Goal: Entertainment & Leisure: Consume media (video, audio)

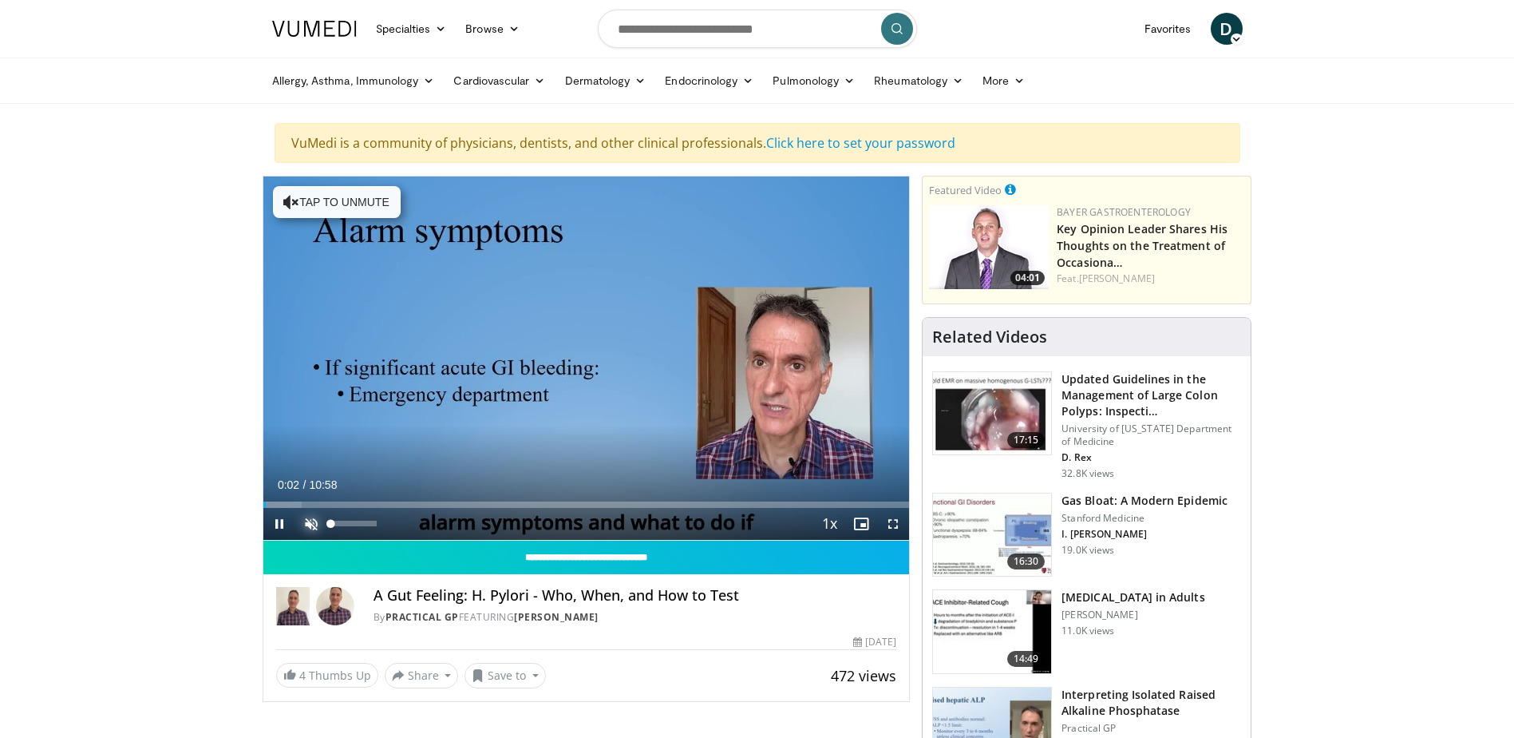
click at [313, 521] on span "Video Player" at bounding box center [311, 524] width 32 height 32
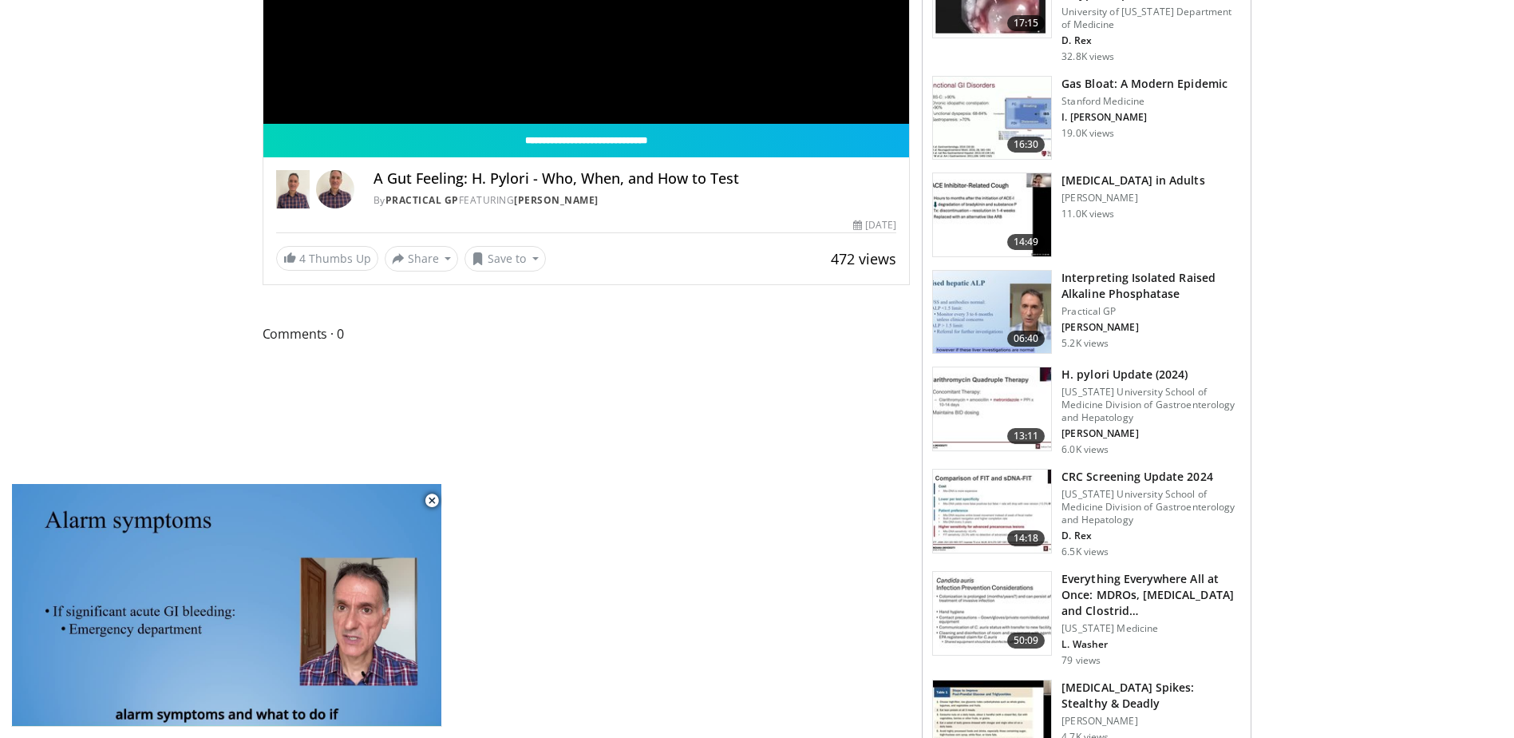
scroll to position [423, 0]
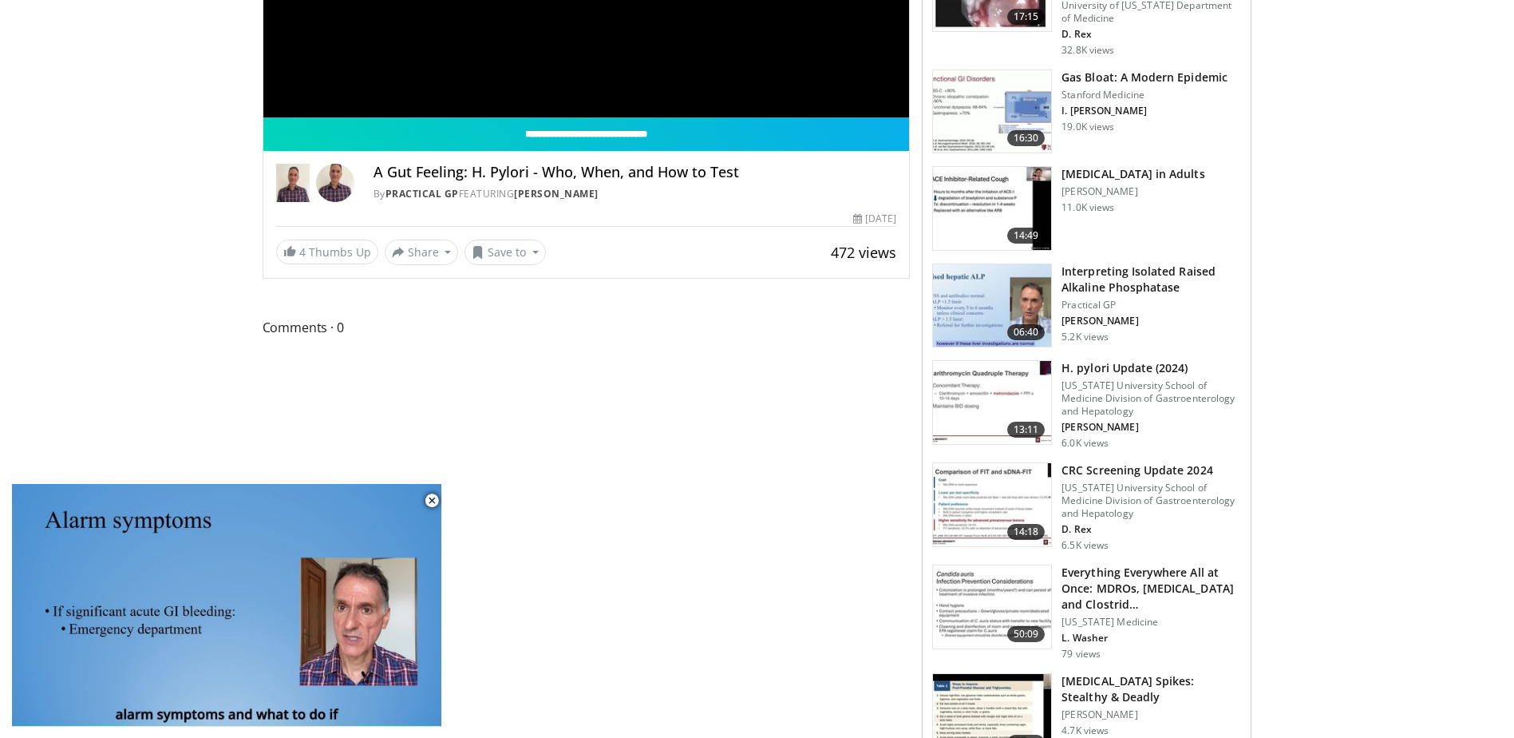
click at [1014, 299] on img at bounding box center [992, 305] width 118 height 83
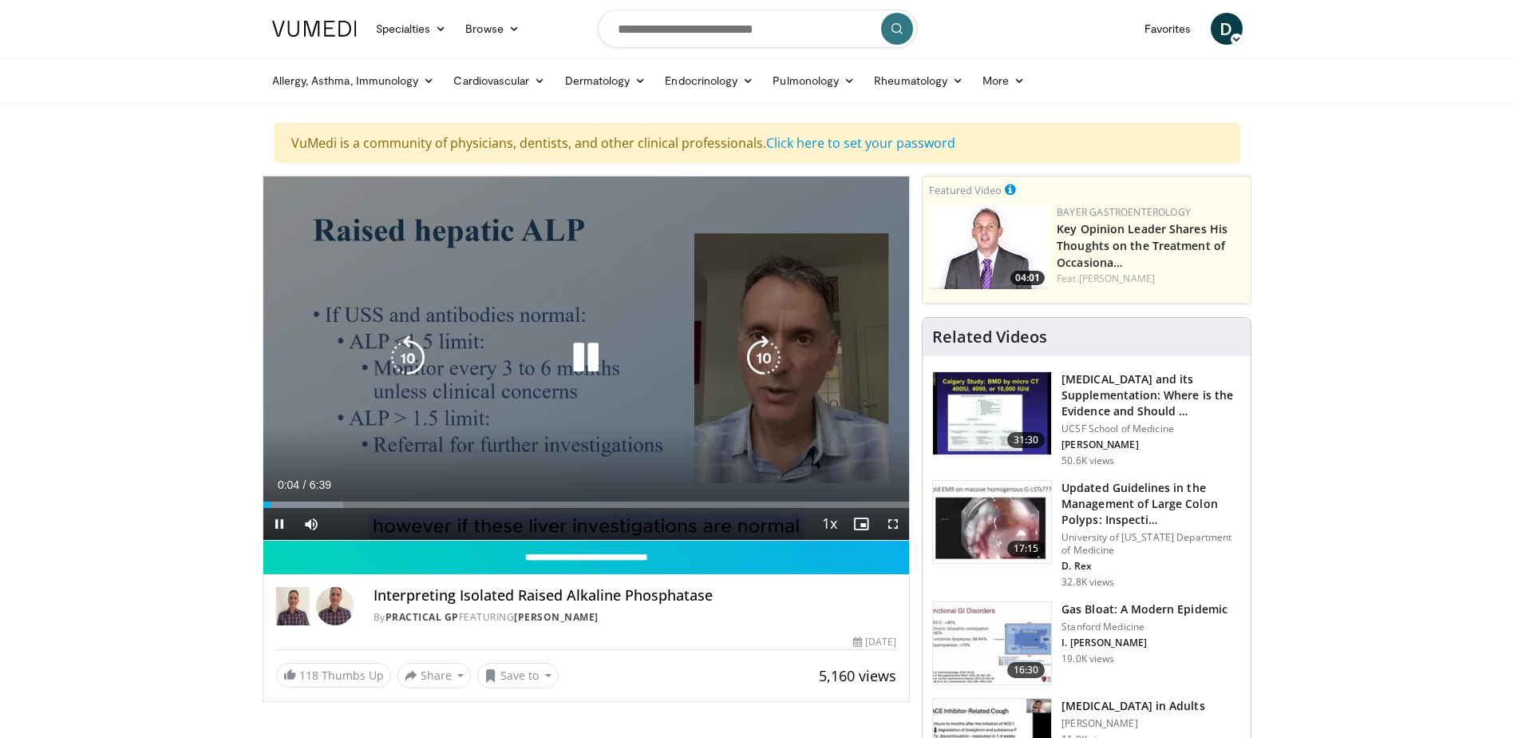
click at [690, 382] on div "10 seconds Tap to unmute" at bounding box center [586, 357] width 647 height 363
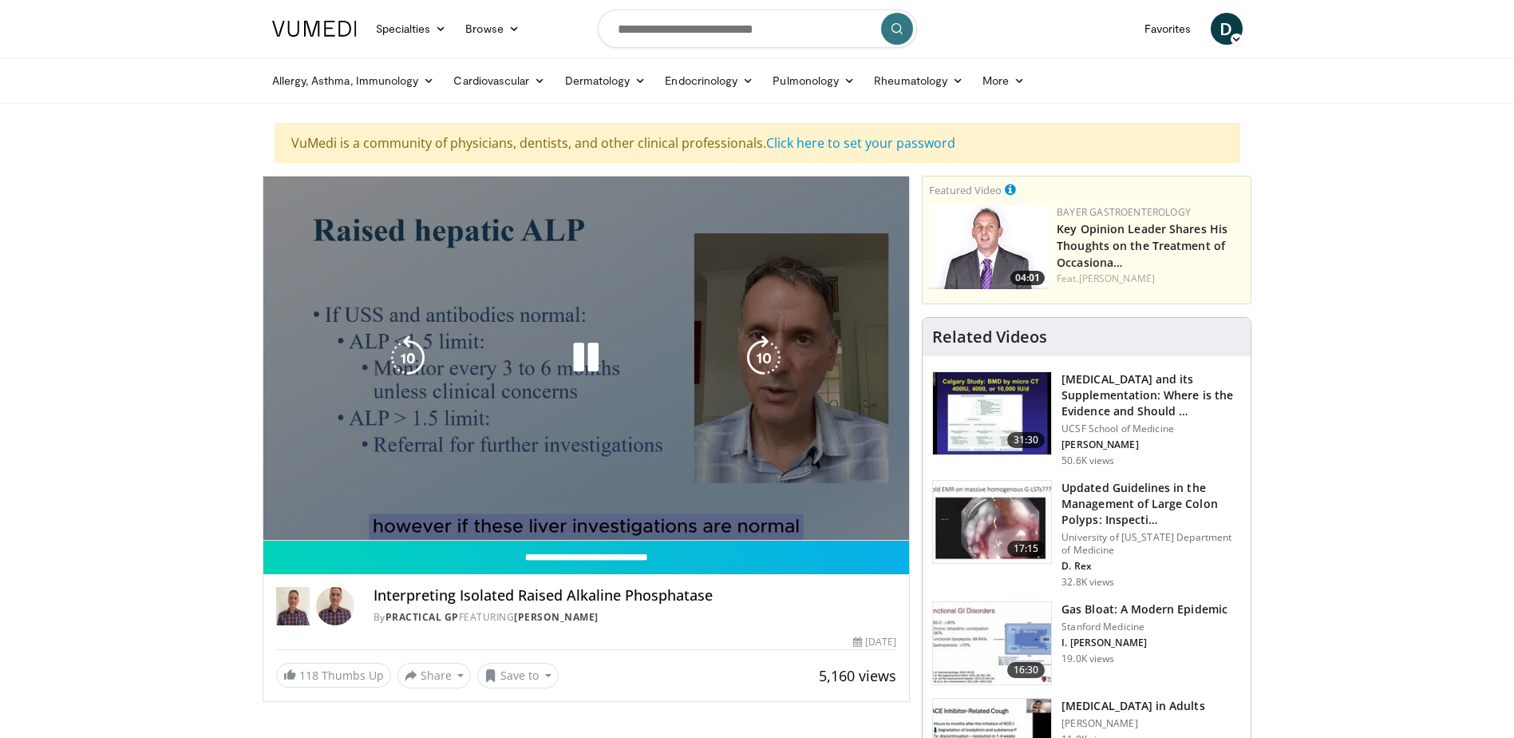
click at [688, 178] on div "10 seconds Tap to unmute" at bounding box center [586, 357] width 647 height 363
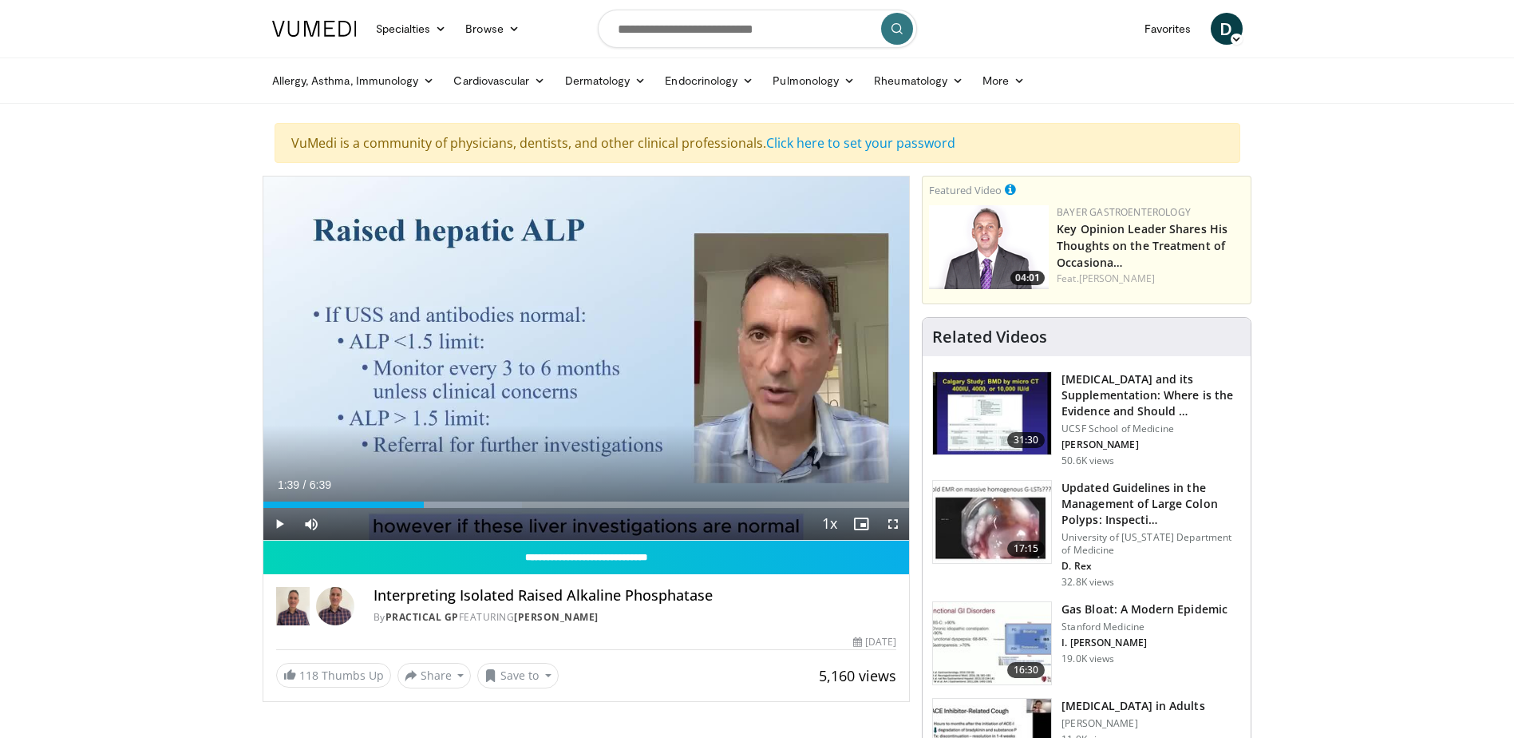
drag, startPoint x: 688, startPoint y: 178, endPoint x: 684, endPoint y: 230, distance: 52.0
click at [688, 198] on div "10 seconds Tap to unmute" at bounding box center [586, 357] width 647 height 363
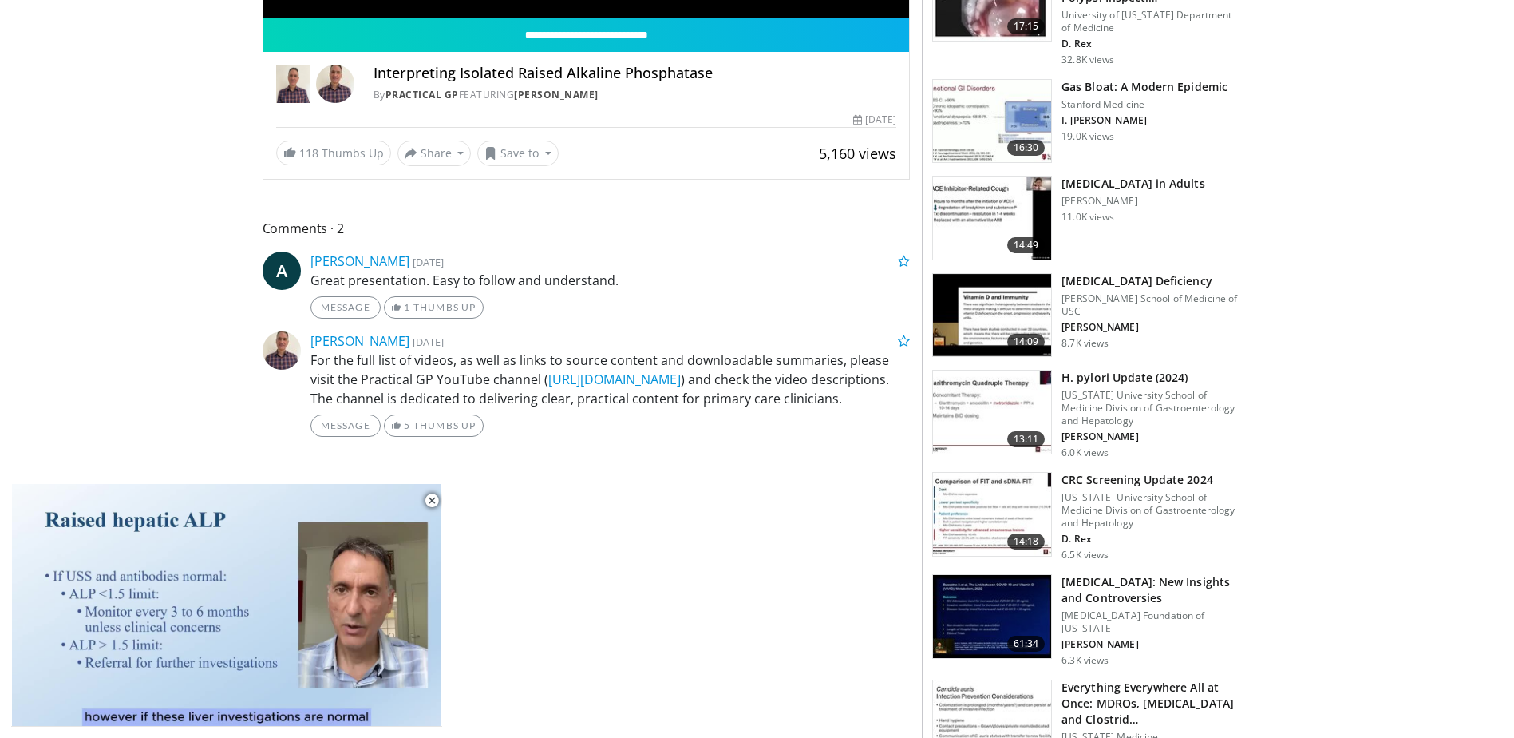
scroll to position [801, 0]
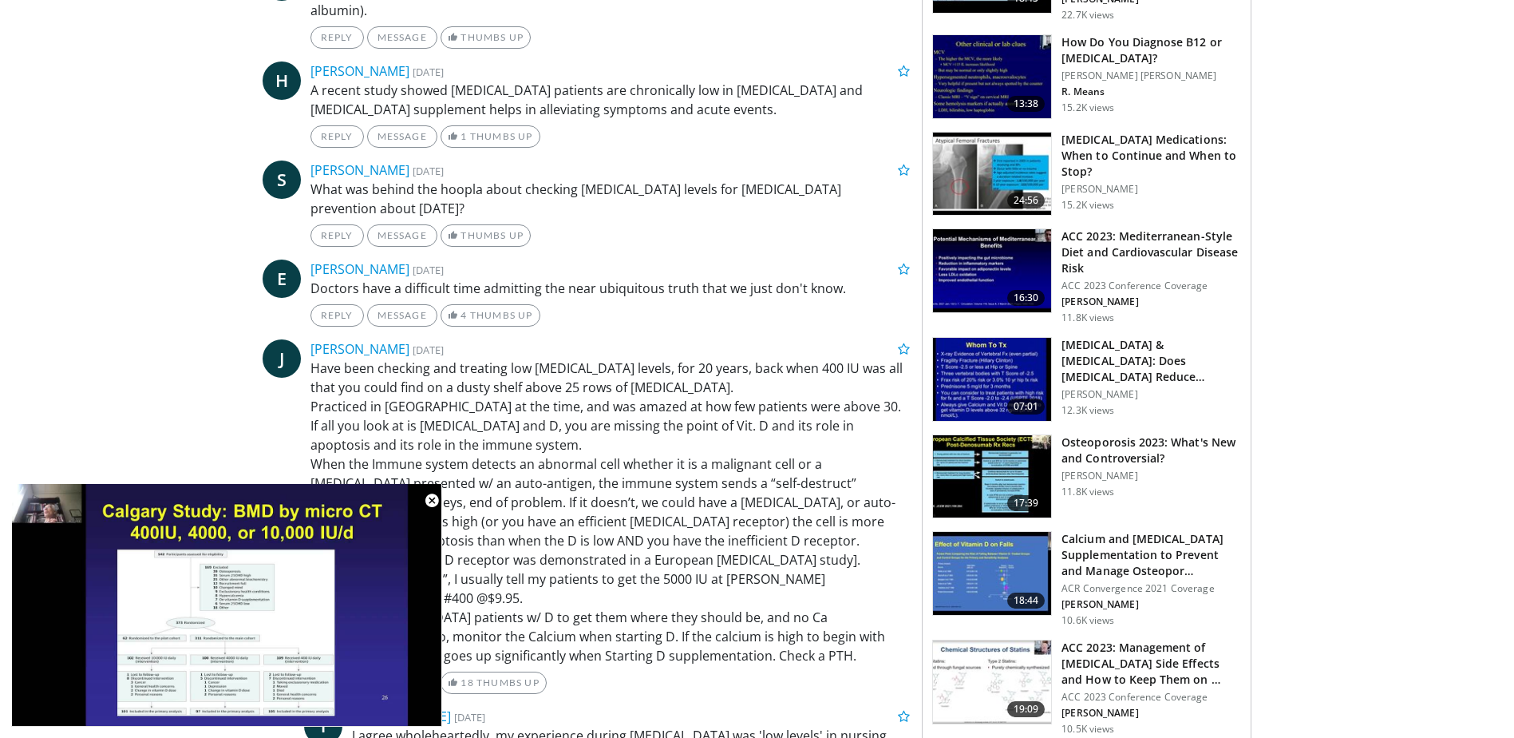
scroll to position [1002, 0]
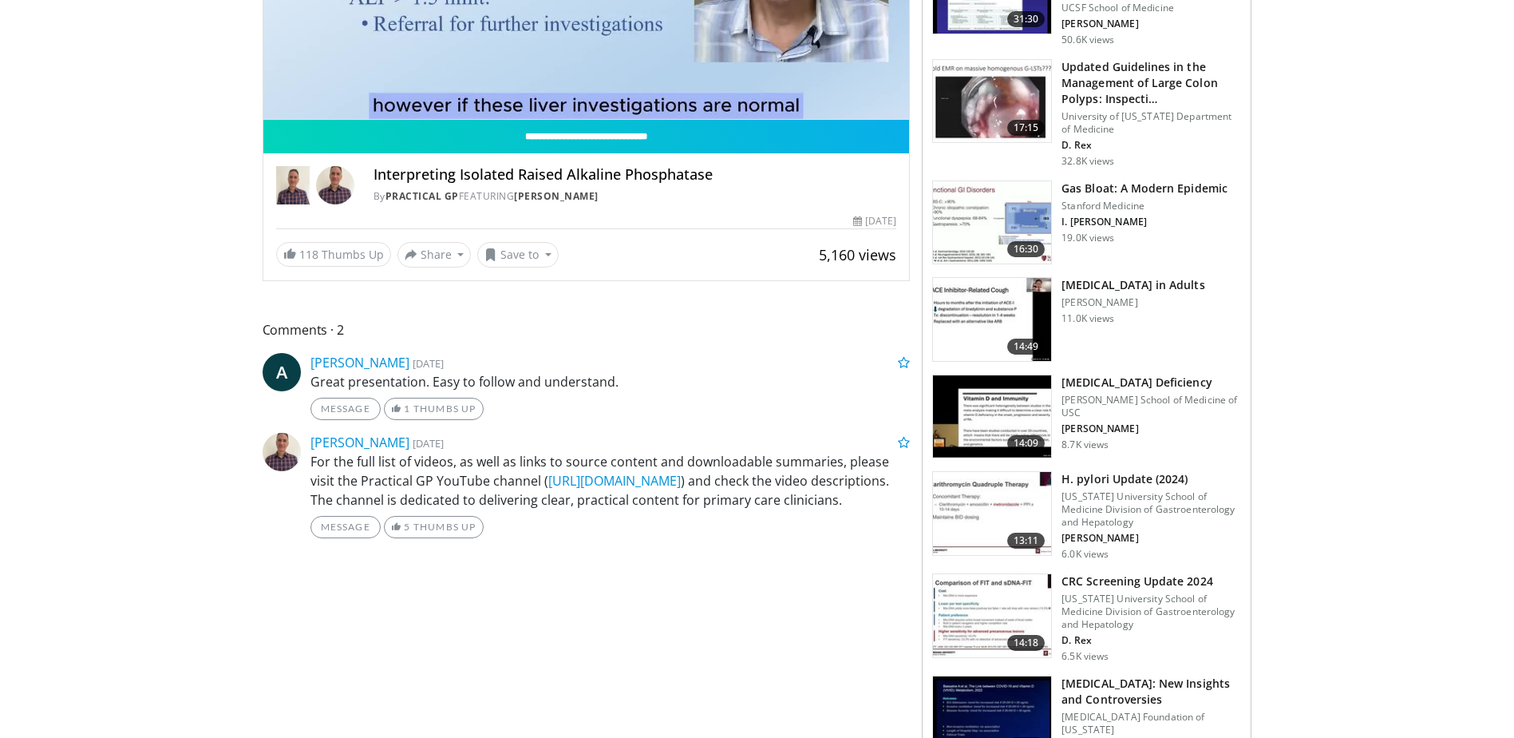
scroll to position [287, 0]
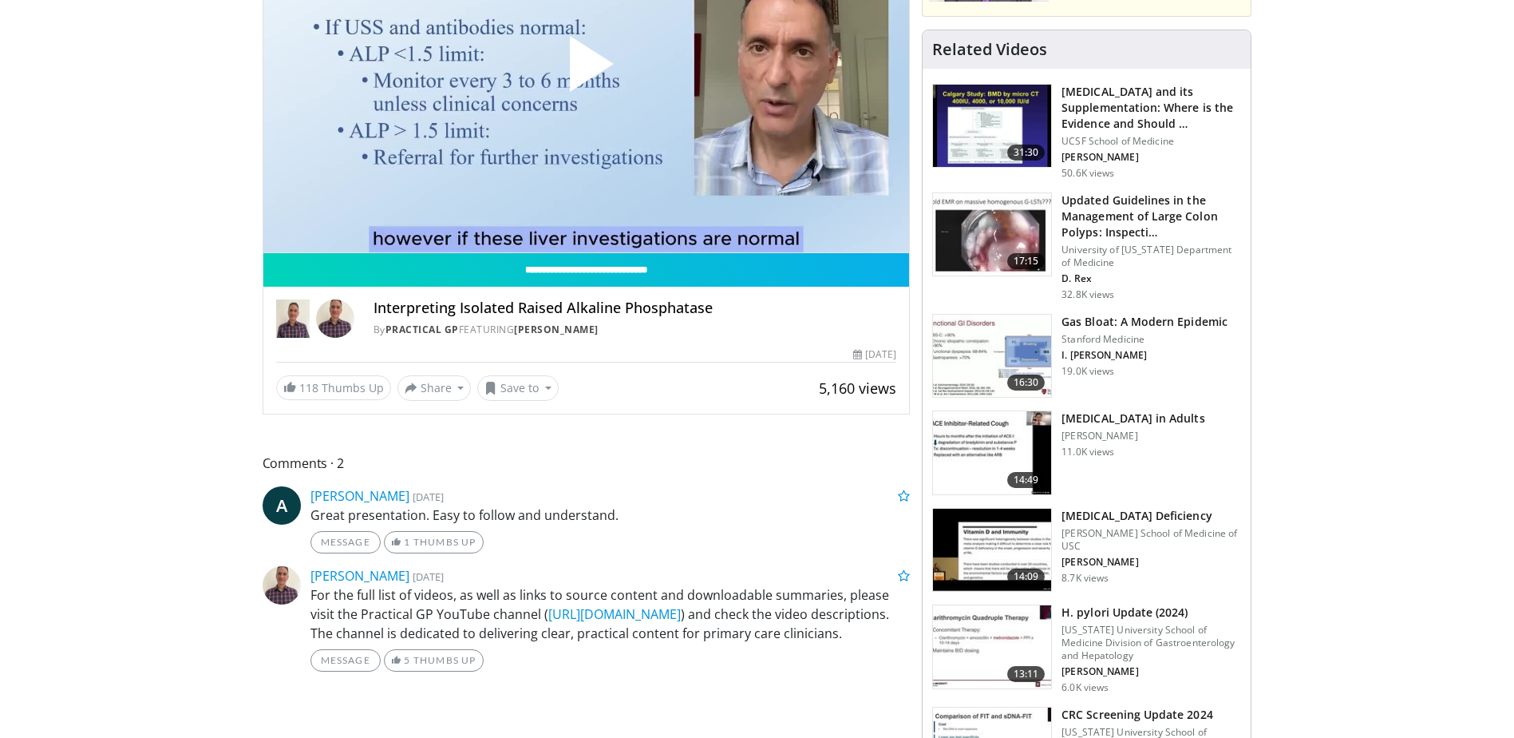
click at [963, 428] on img at bounding box center [992, 452] width 118 height 83
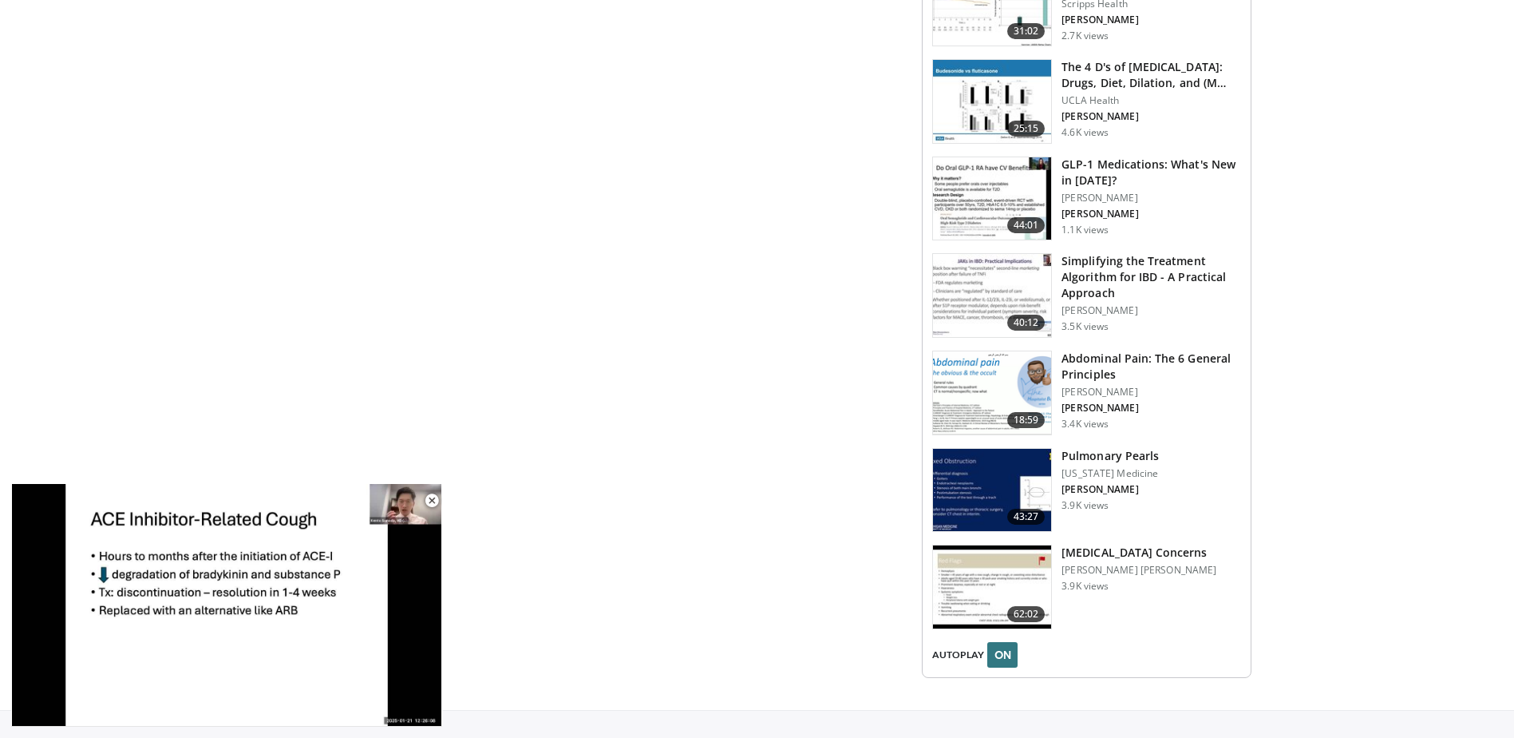
scroll to position [2063, 0]
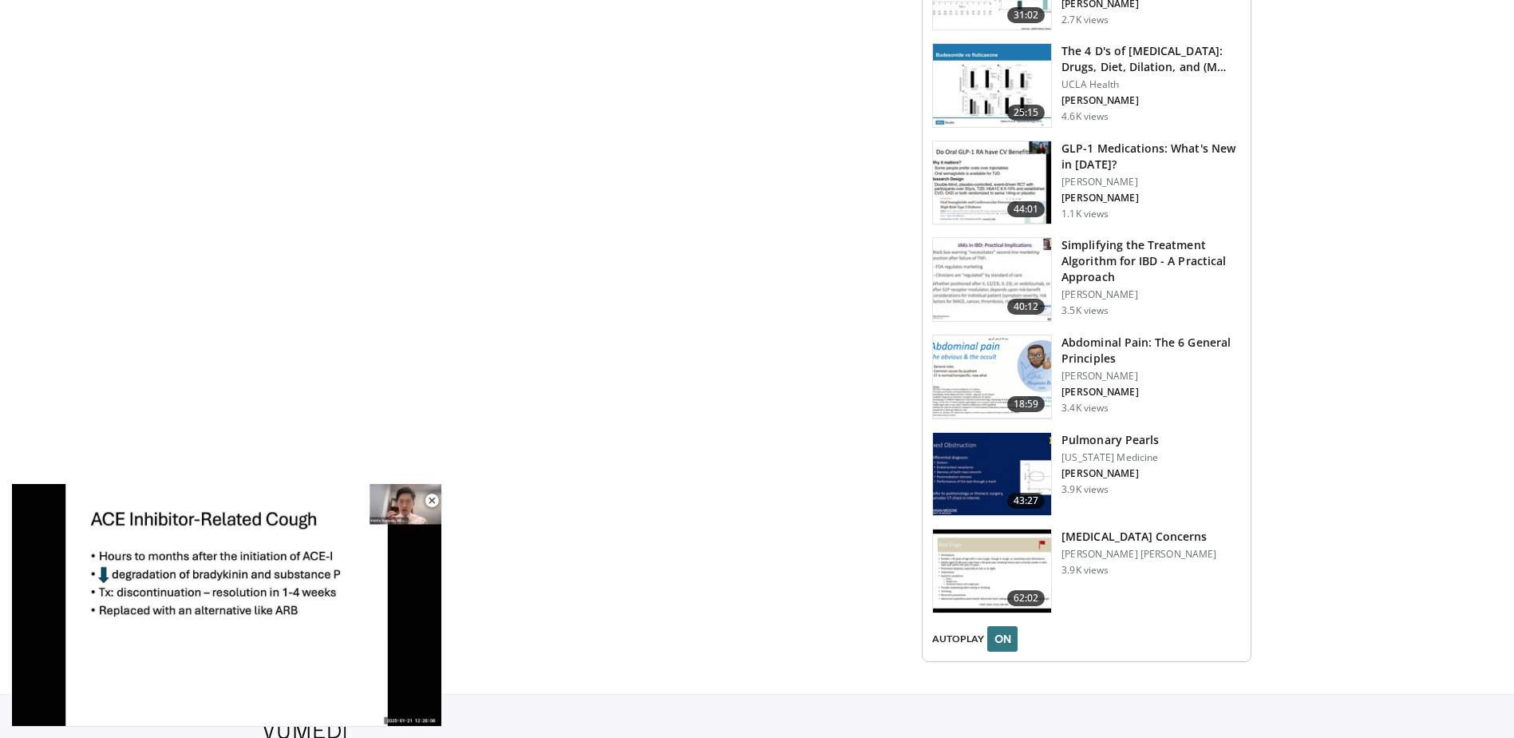
click at [1022, 374] on img at bounding box center [992, 376] width 118 height 83
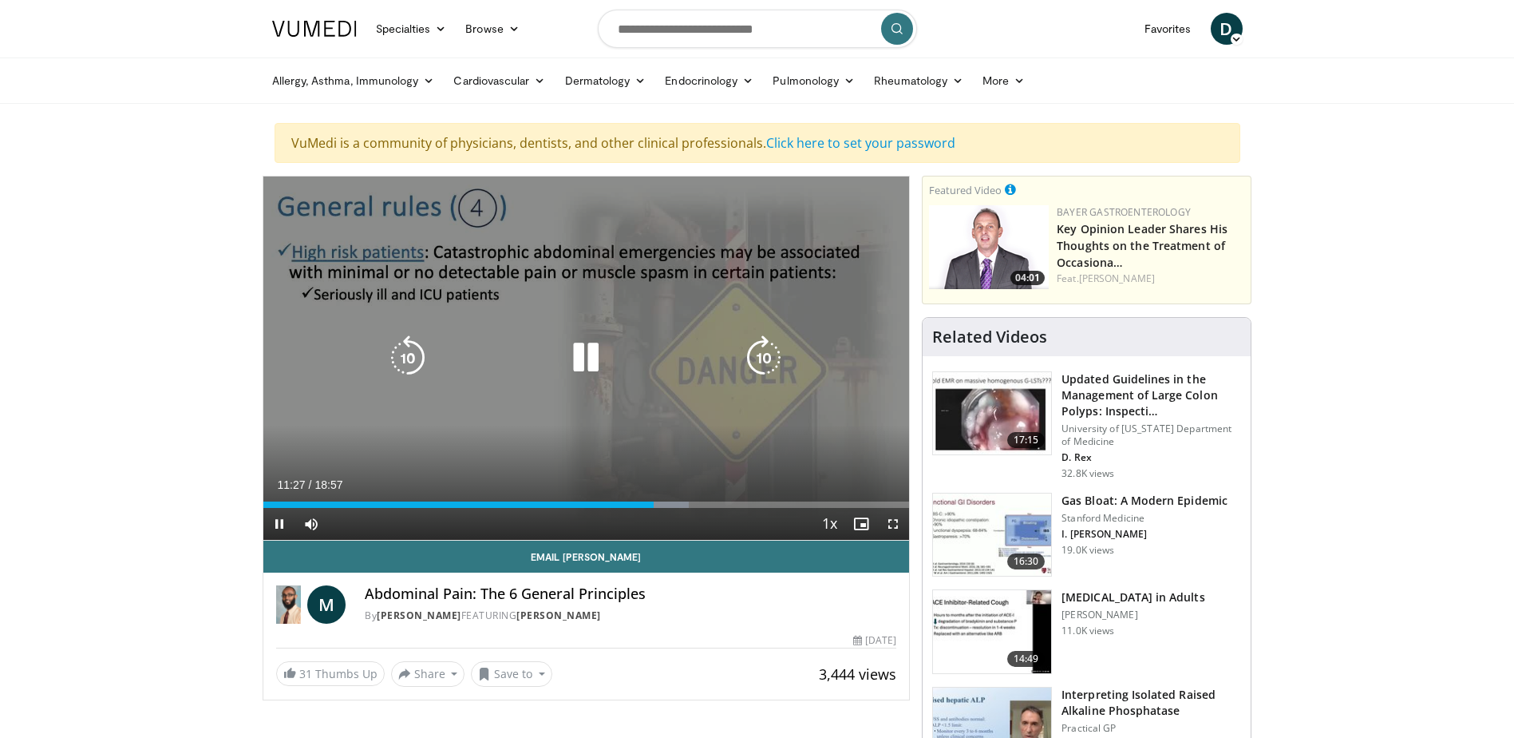
click at [619, 295] on div "10 seconds Tap to unmute" at bounding box center [586, 357] width 647 height 363
click at [661, 366] on div "Video Player" at bounding box center [586, 358] width 388 height 32
click at [583, 356] on icon "Video Player" at bounding box center [586, 357] width 45 height 45
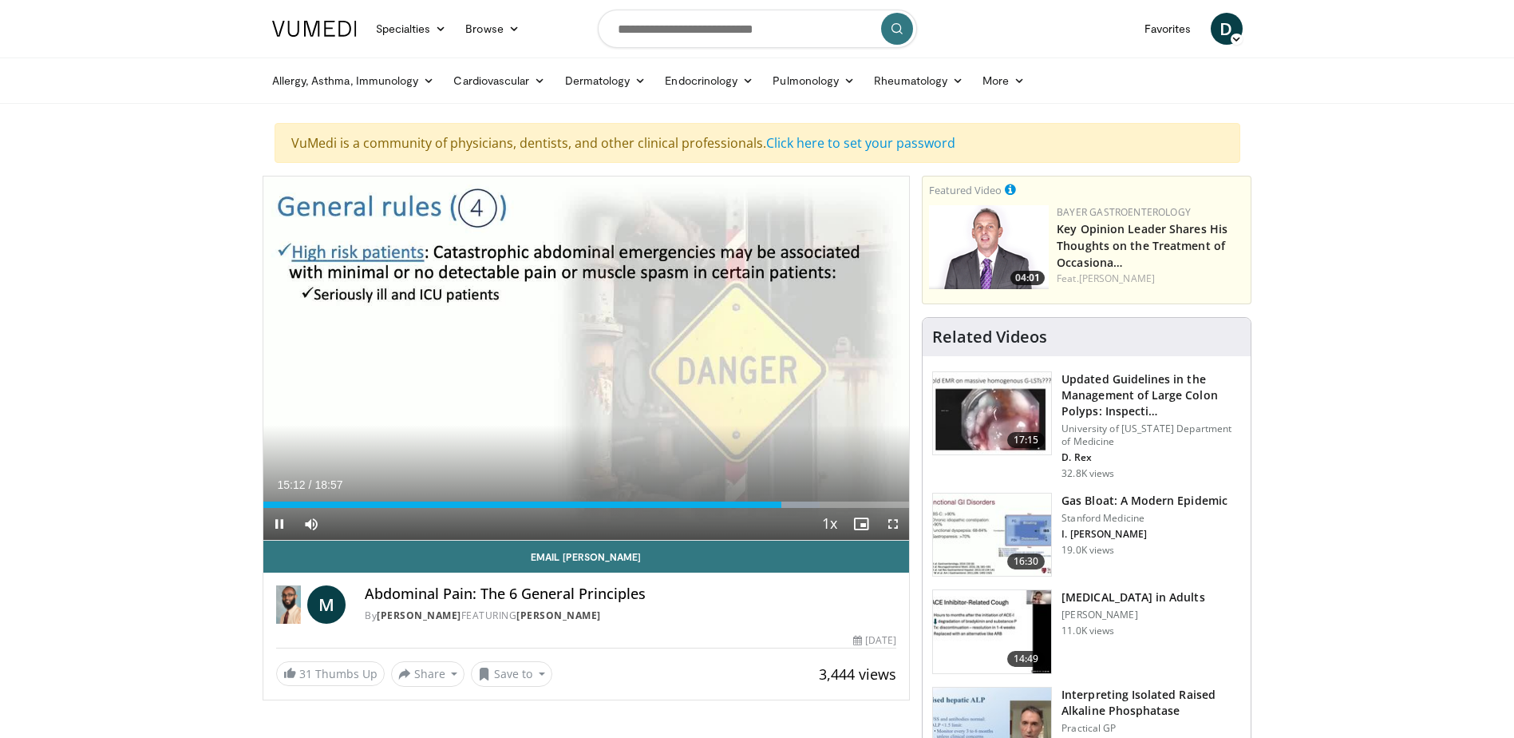
click at [579, 348] on div "10 seconds Tap to unmute" at bounding box center [586, 357] width 647 height 363
